Goal: Find specific page/section: Find specific page/section

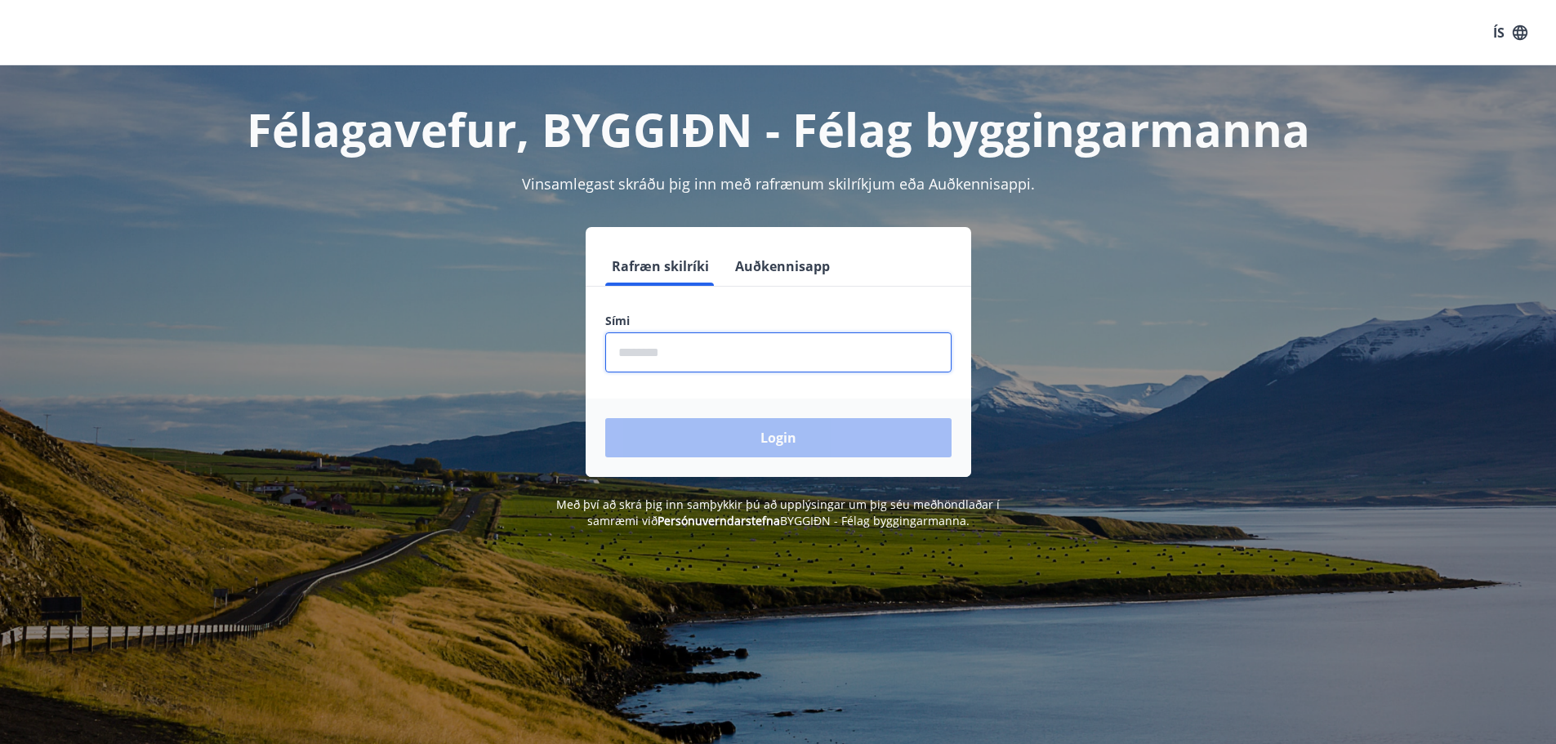
click at [617, 353] on input "phone" at bounding box center [778, 352] width 346 height 40
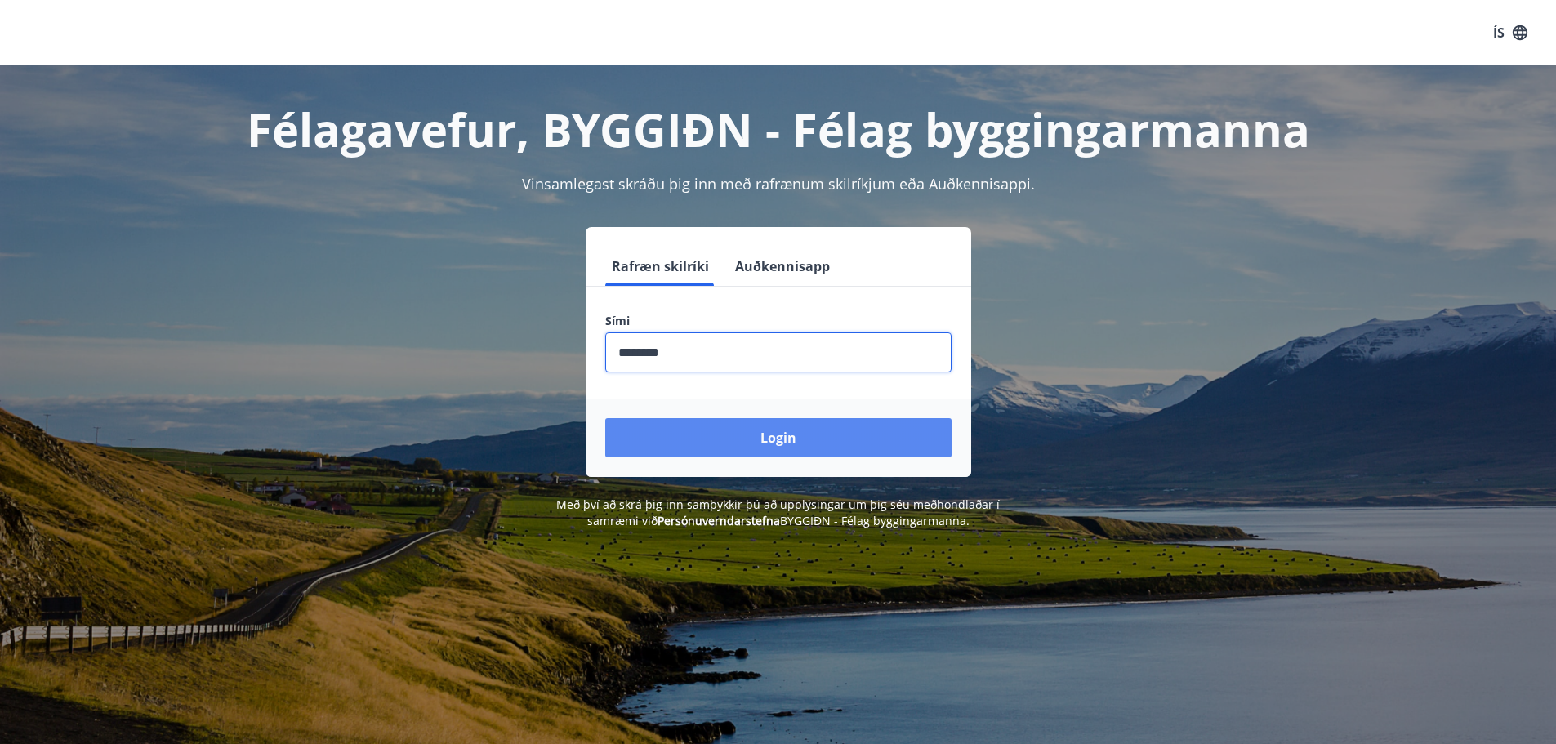
type input "********"
click at [720, 444] on button "Login" at bounding box center [778, 437] width 346 height 39
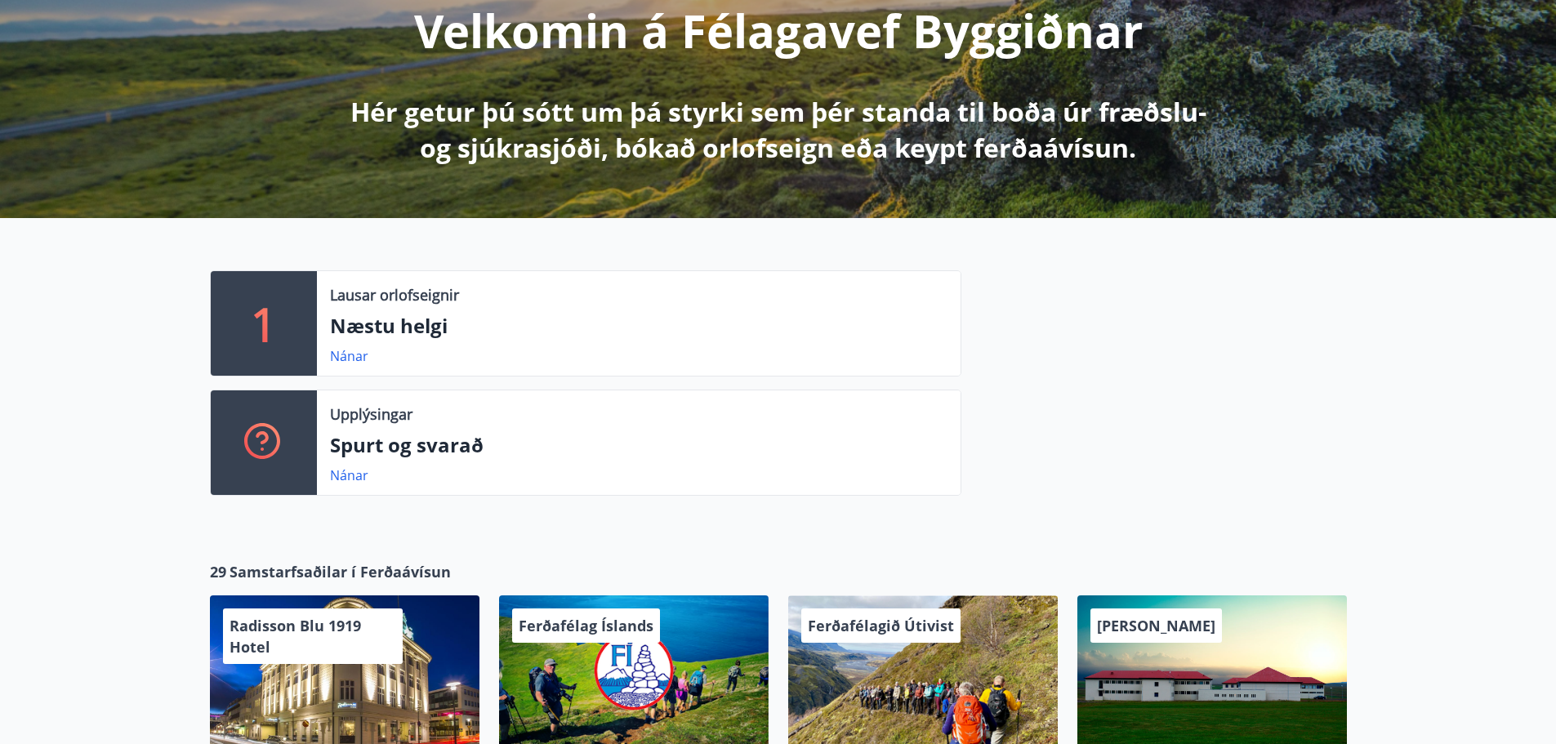
scroll to position [245, 0]
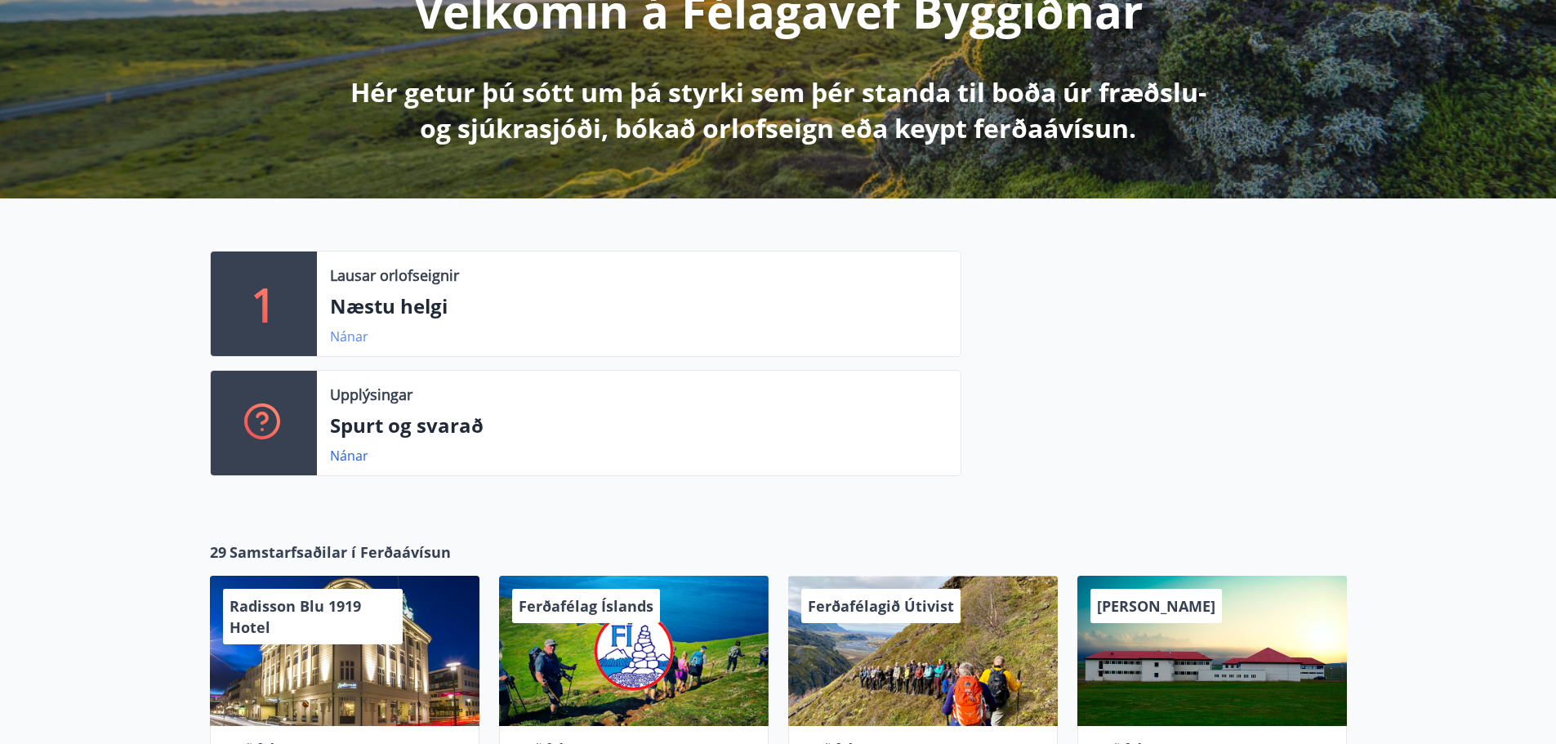
click at [344, 336] on link "Nánar" at bounding box center [349, 336] width 38 height 18
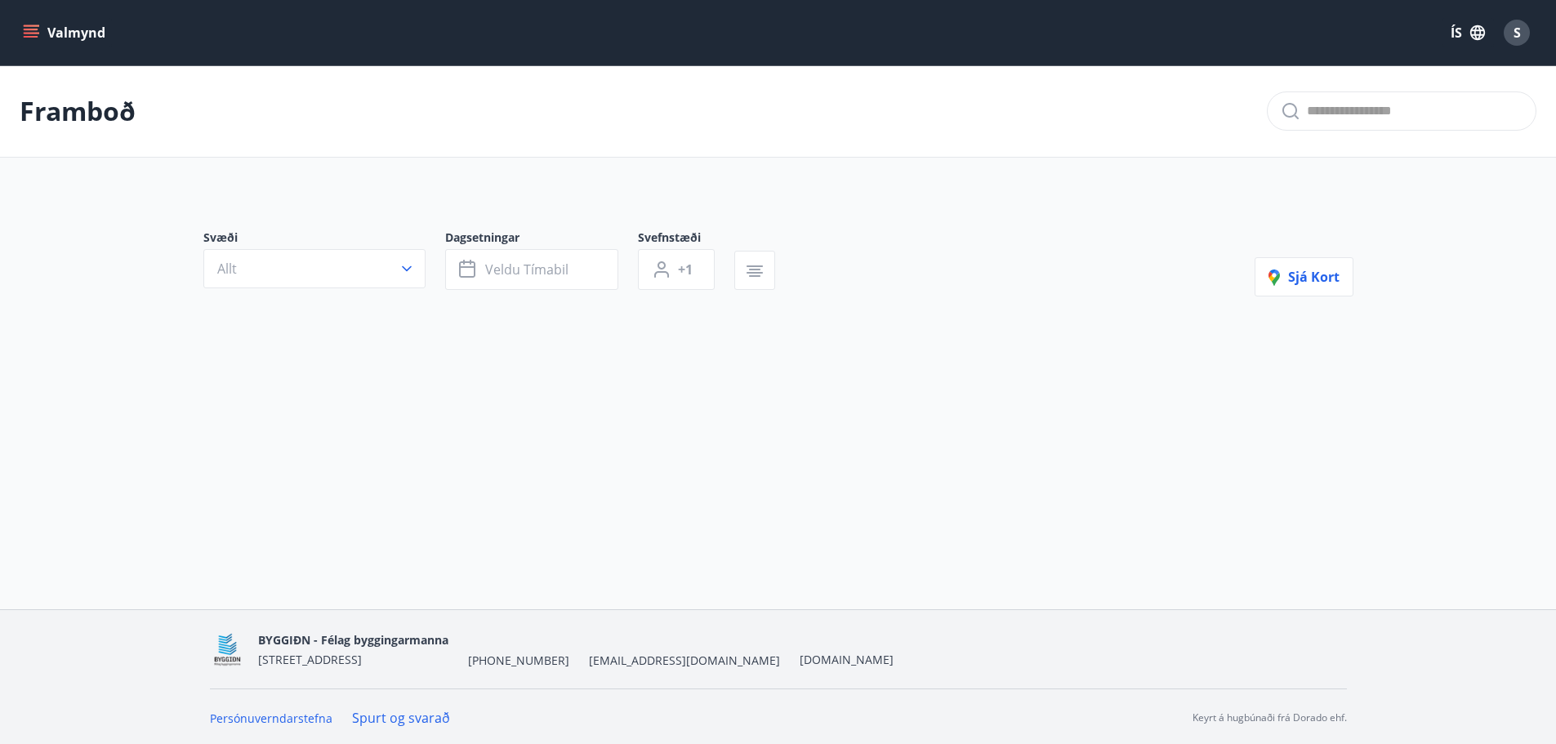
type input "*"
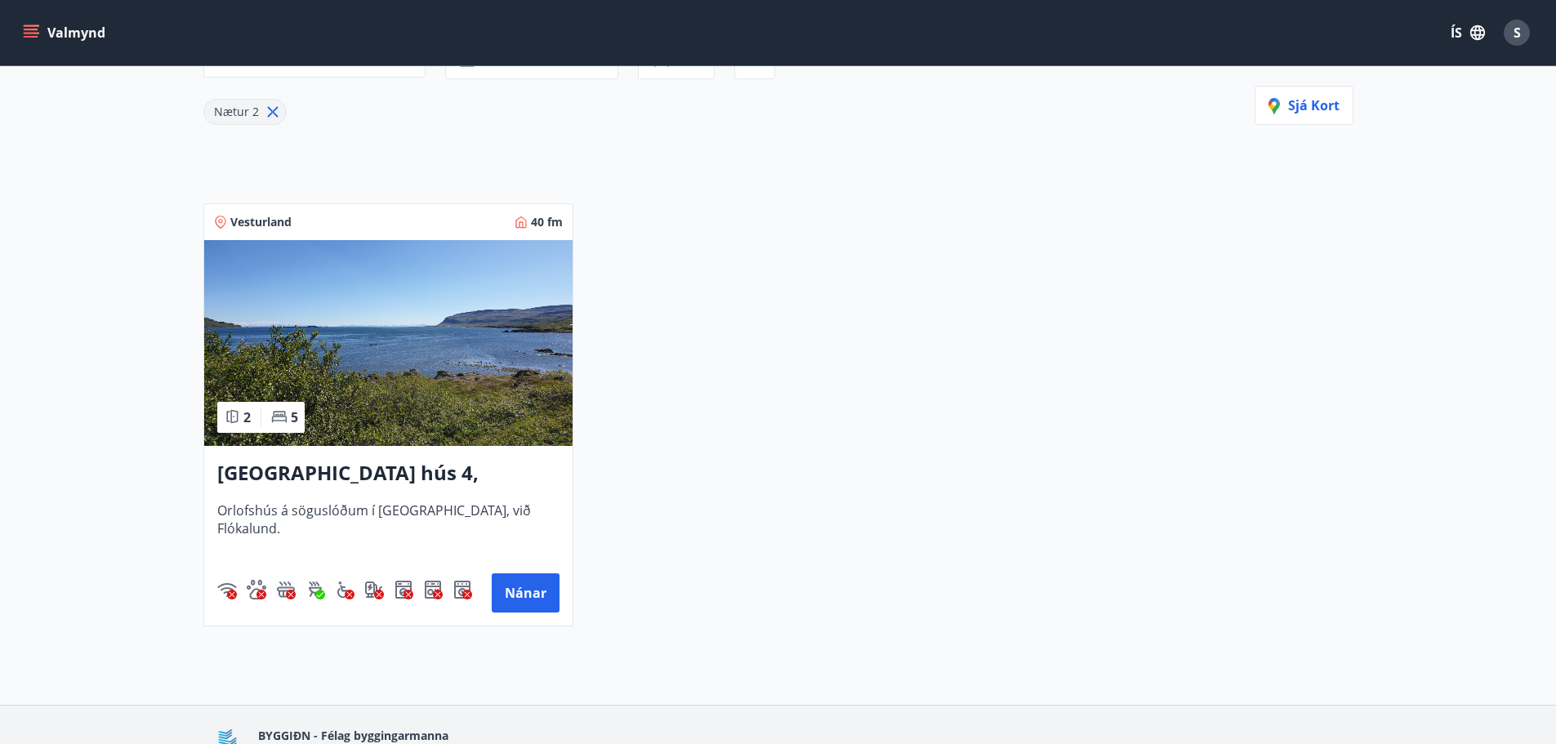
scroll to position [309, 0]
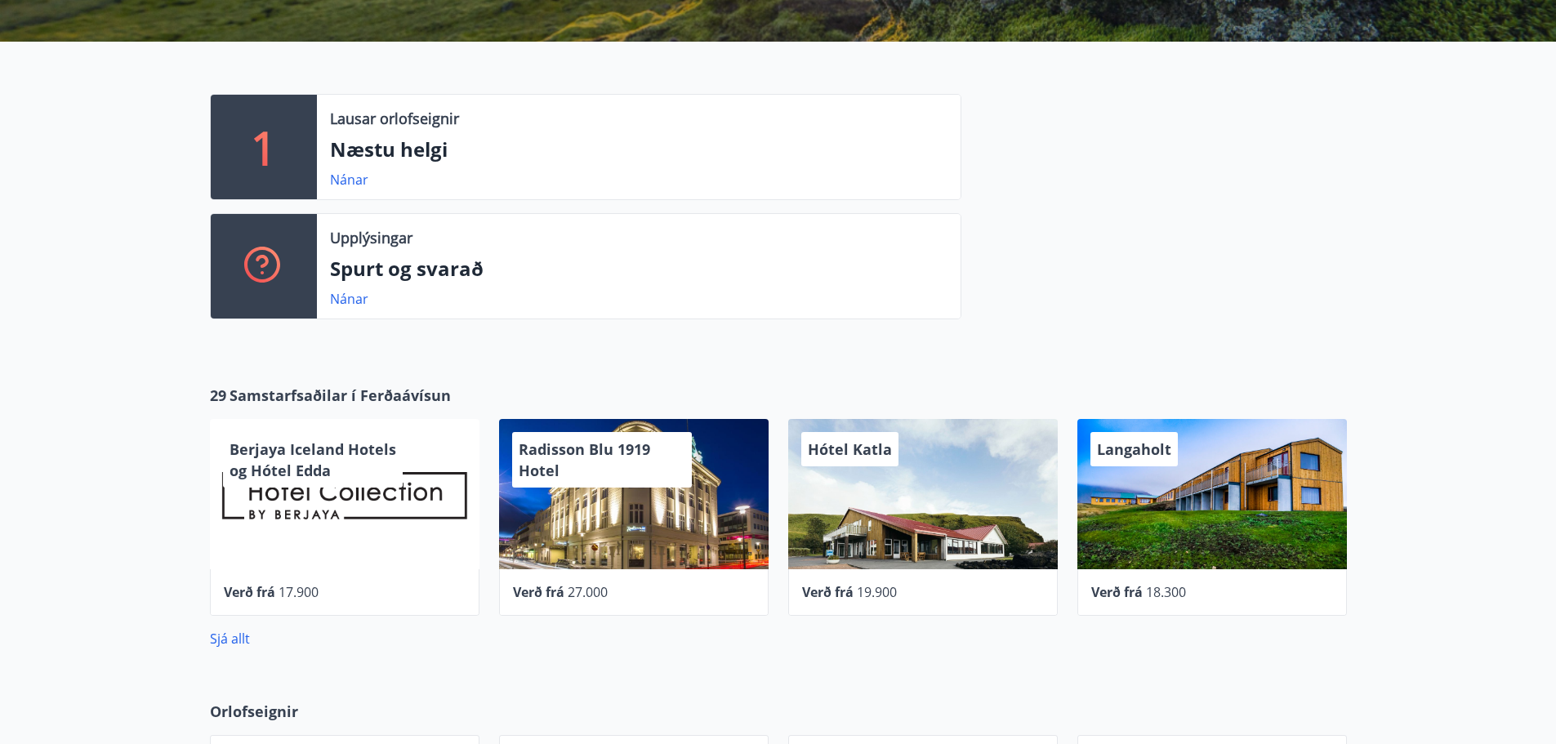
scroll to position [408, 0]
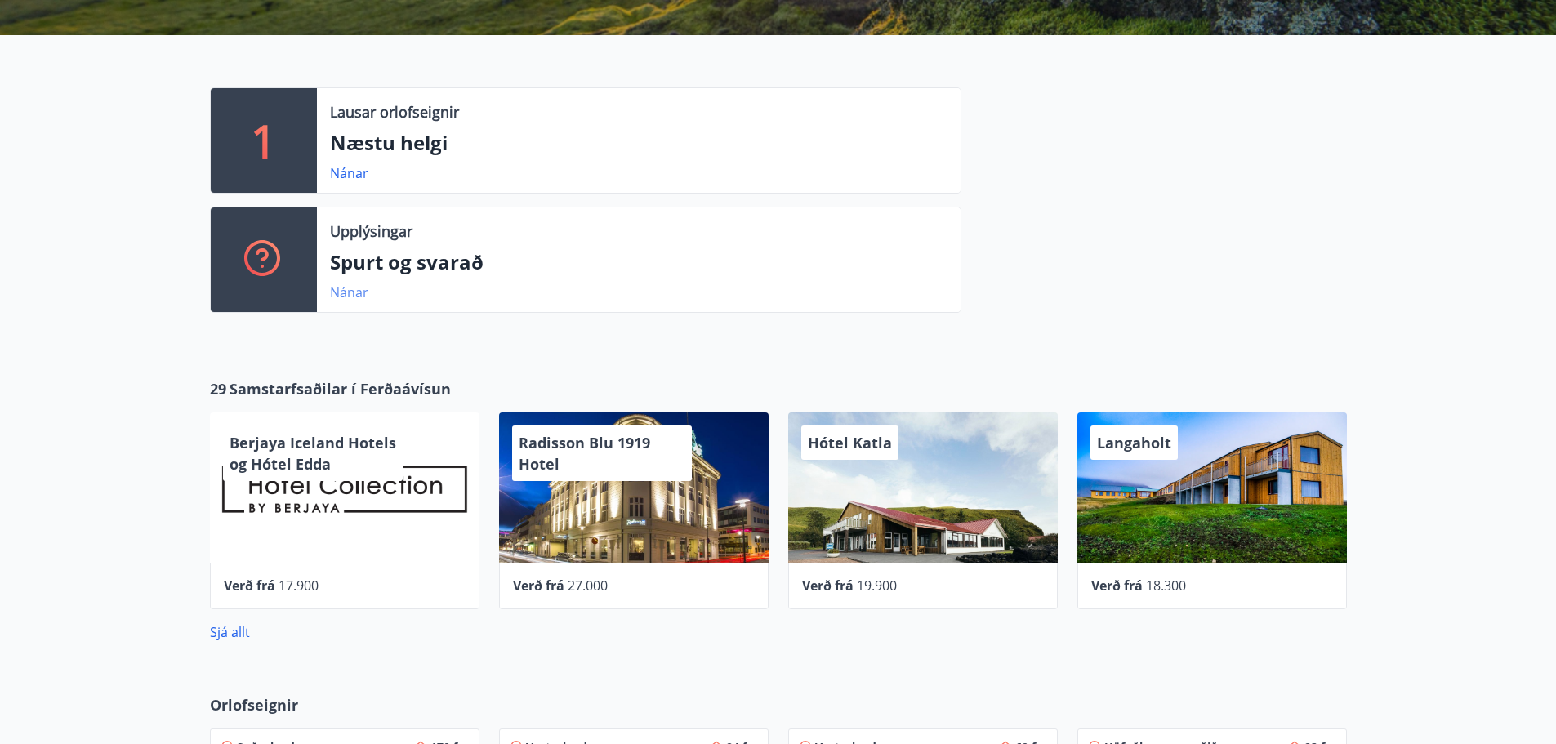
click at [350, 293] on link "Nánar" at bounding box center [349, 292] width 38 height 18
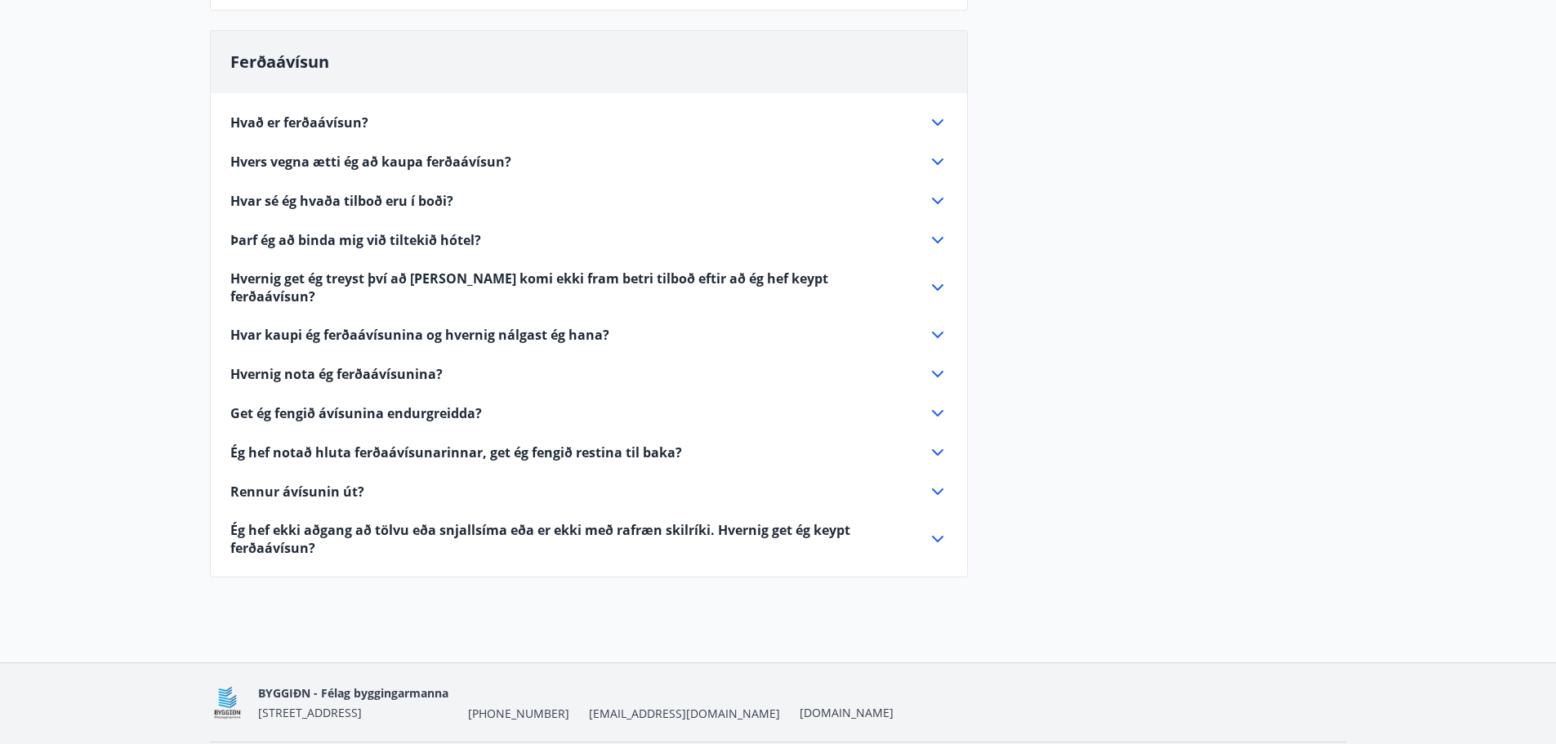
scroll to position [795, 0]
